Goal: Navigation & Orientation: Find specific page/section

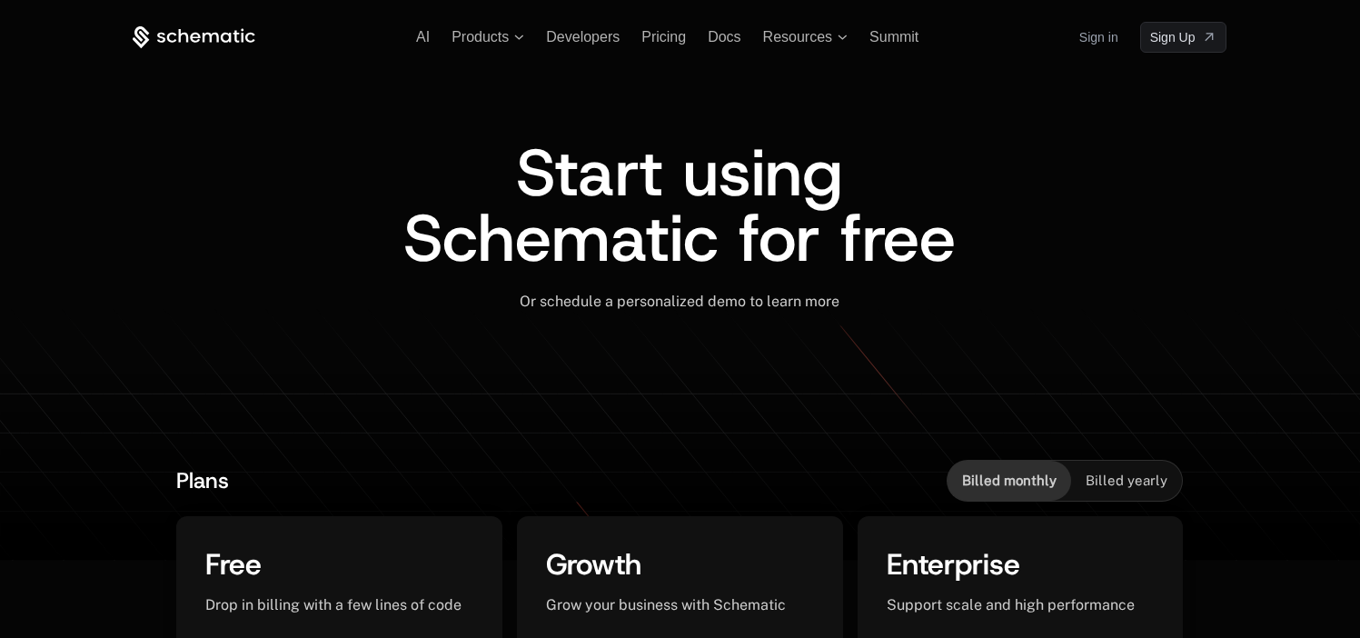
click at [1080, 39] on link "Sign in" at bounding box center [1099, 37] width 39 height 29
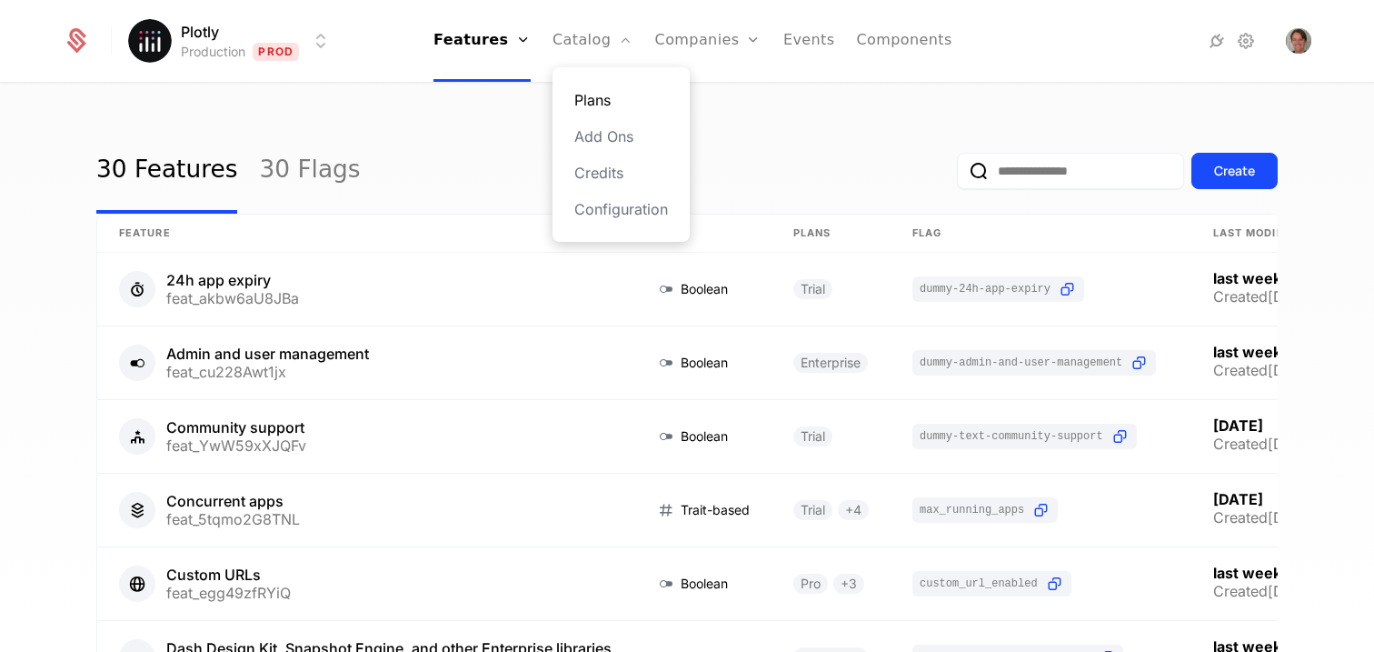
click at [604, 100] on link "Plans" at bounding box center [621, 100] width 94 height 22
